Goal: Information Seeking & Learning: Learn about a topic

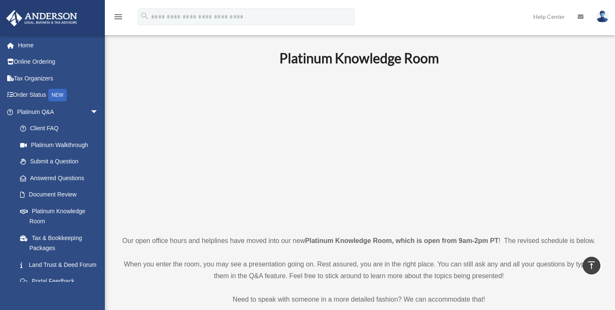
scroll to position [335, 0]
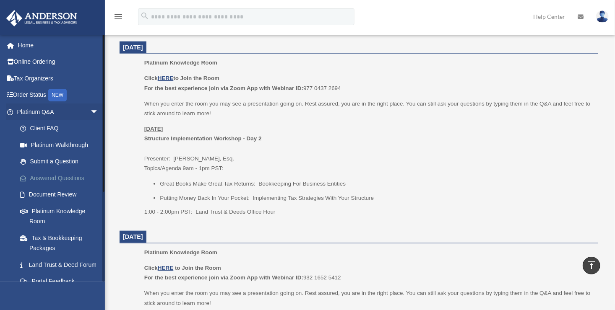
click at [61, 177] on link "Answered Questions" at bounding box center [61, 178] width 99 height 17
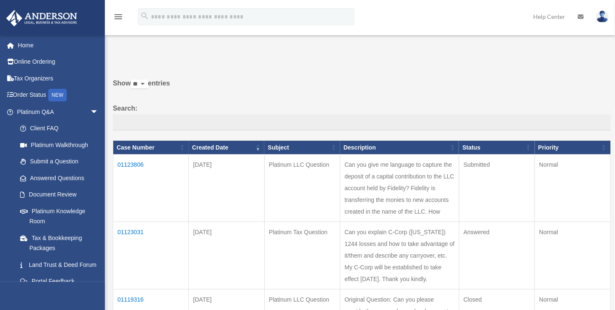
scroll to position [42, 0]
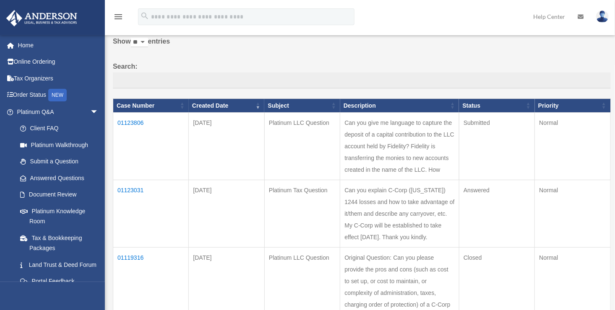
click at [131, 122] on td "01123806" at bounding box center [150, 146] width 75 height 67
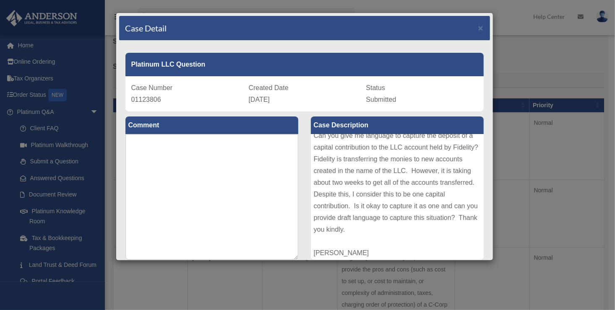
scroll to position [9, 0]
click at [478, 25] on span "×" at bounding box center [480, 28] width 5 height 10
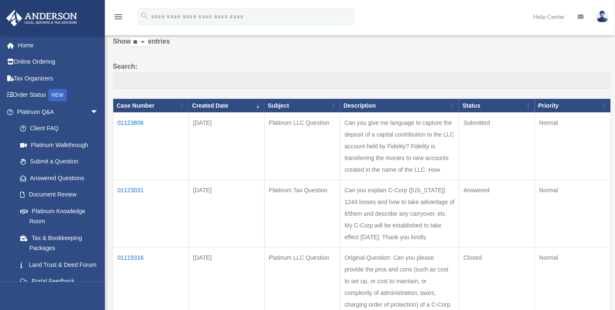
click at [131, 213] on td "01123031" at bounding box center [150, 213] width 75 height 67
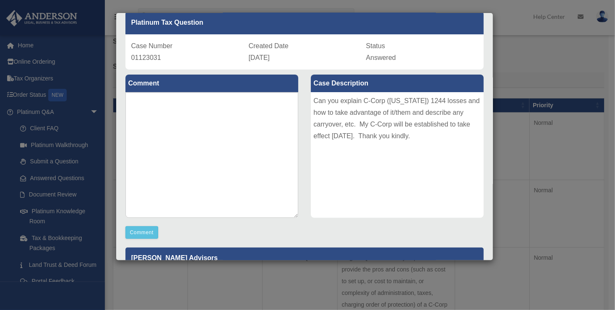
scroll to position [0, 0]
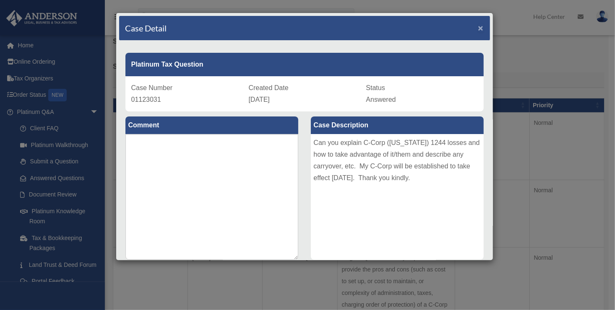
click at [478, 26] on span "×" at bounding box center [480, 28] width 5 height 10
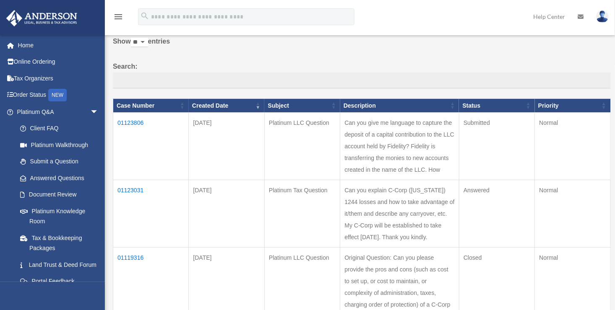
click at [130, 212] on td "01123031" at bounding box center [150, 213] width 75 height 67
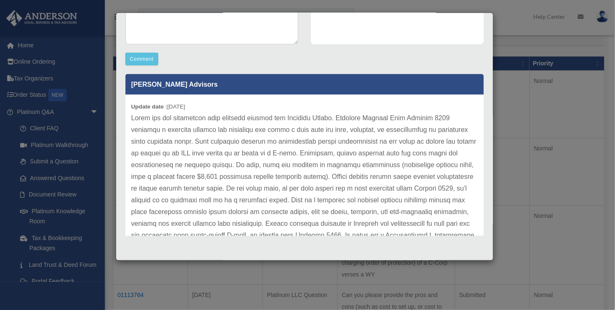
scroll to position [132, 0]
